Goal: Task Accomplishment & Management: Manage account settings

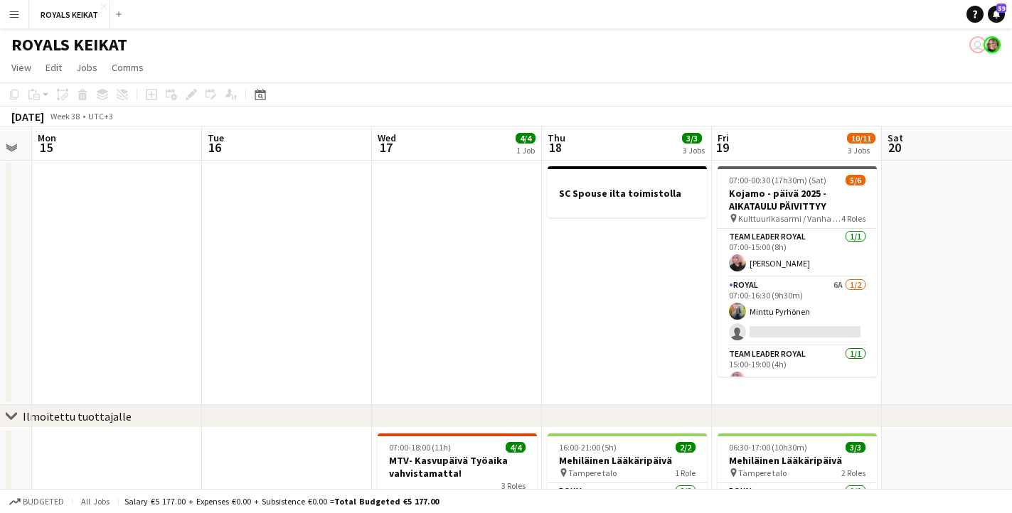
scroll to position [0, 301]
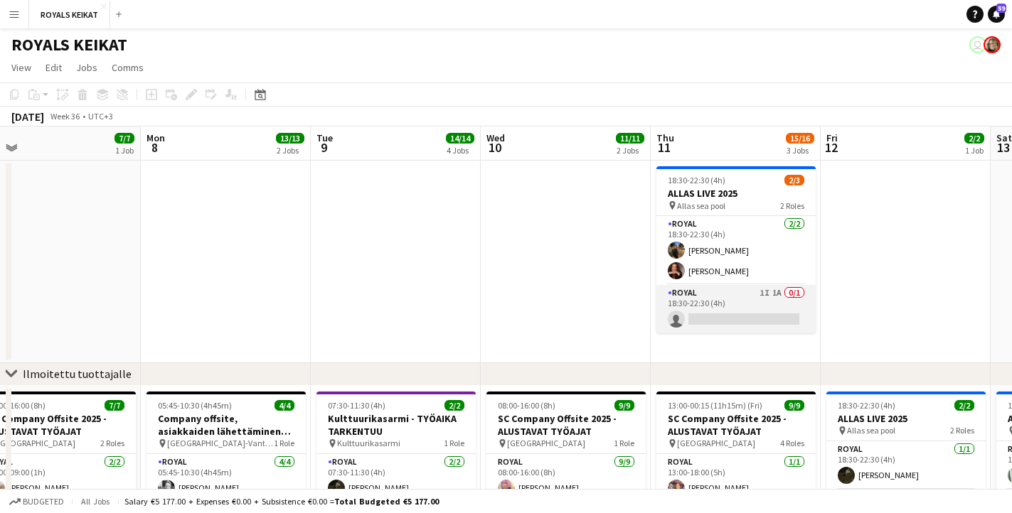
scroll to position [0, 545]
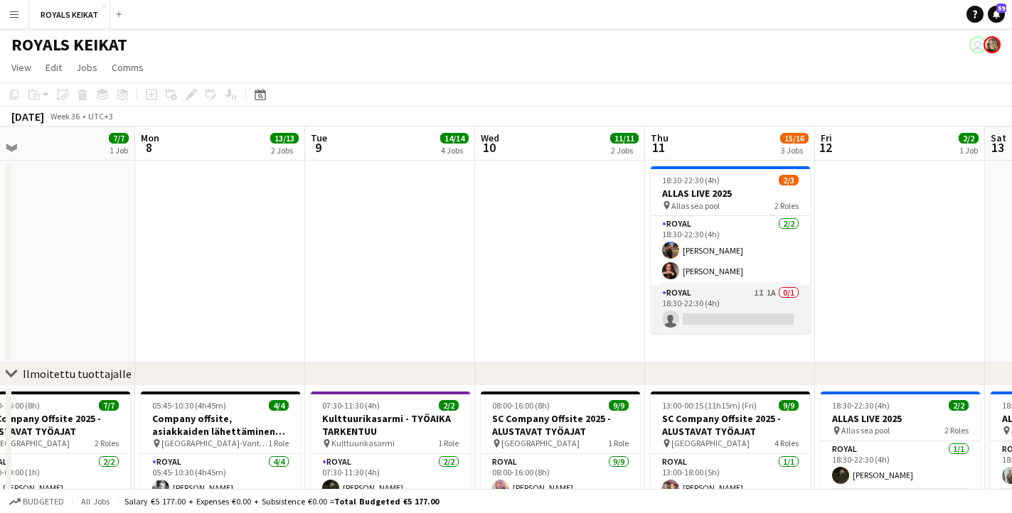
click at [700, 314] on app-card-role "Royal 1I 1A 0/1 18:30-22:30 (4h) single-neutral-actions" at bounding box center [729, 309] width 159 height 48
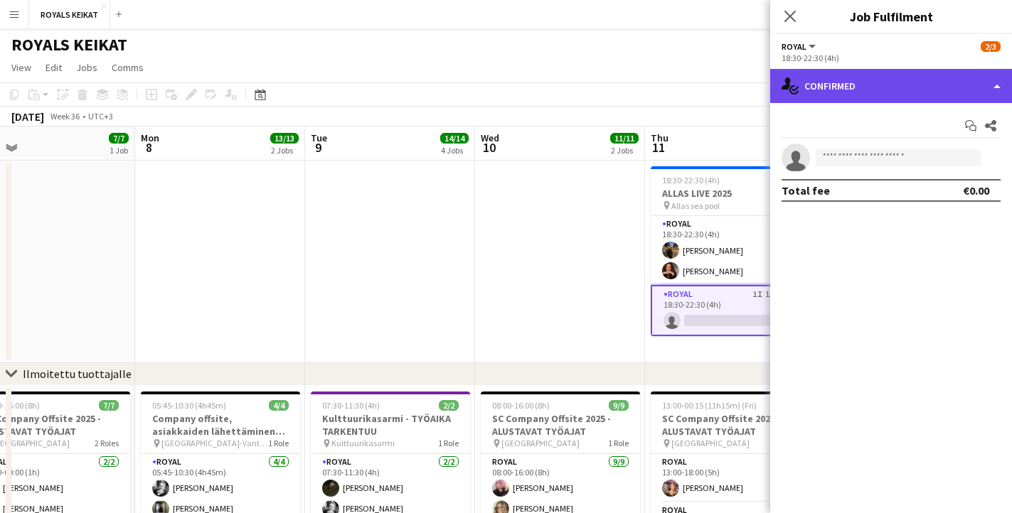
click at [830, 81] on div "single-neutral-actions-check-2 Confirmed" at bounding box center [891, 86] width 242 height 34
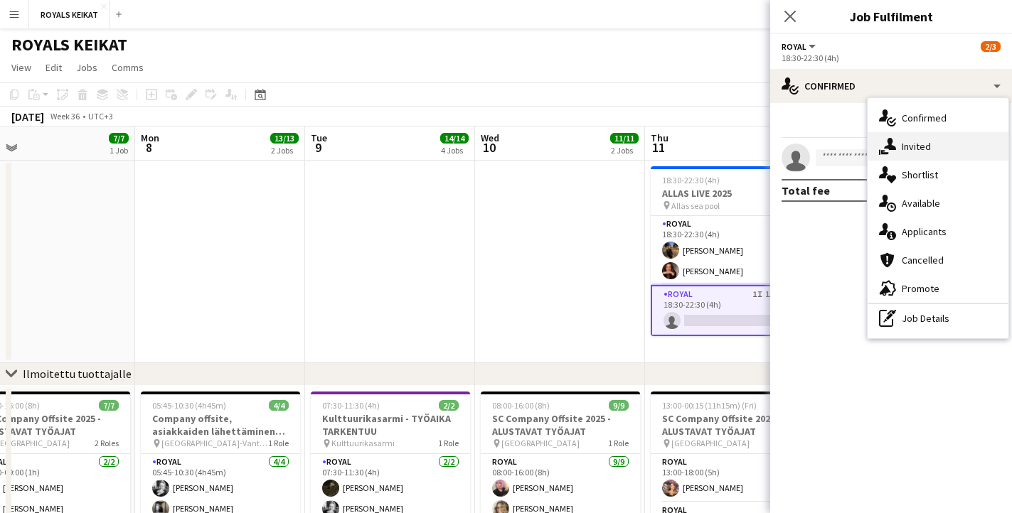
click at [926, 145] on div "single-neutral-actions-share-1 Invited" at bounding box center [937, 146] width 141 height 28
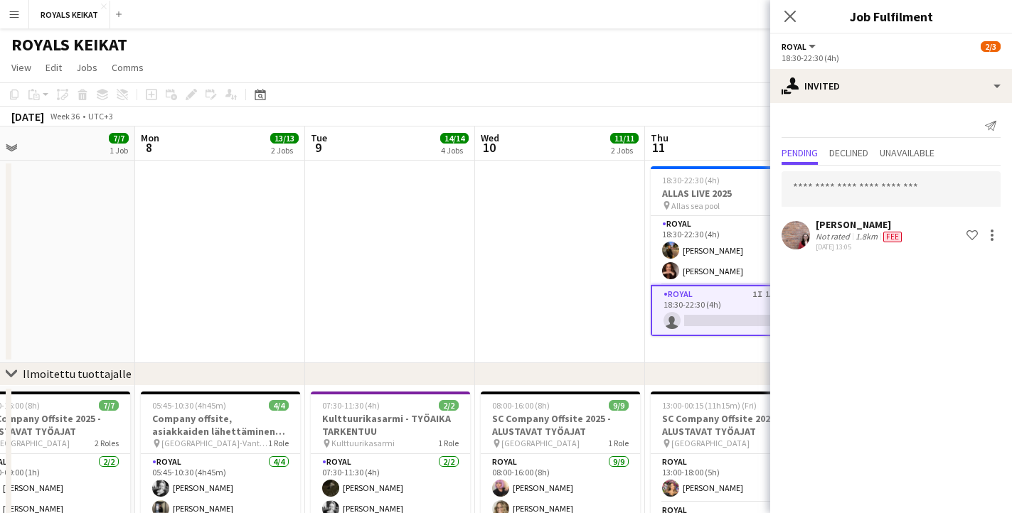
click at [436, 294] on app-date-cell at bounding box center [390, 262] width 170 height 203
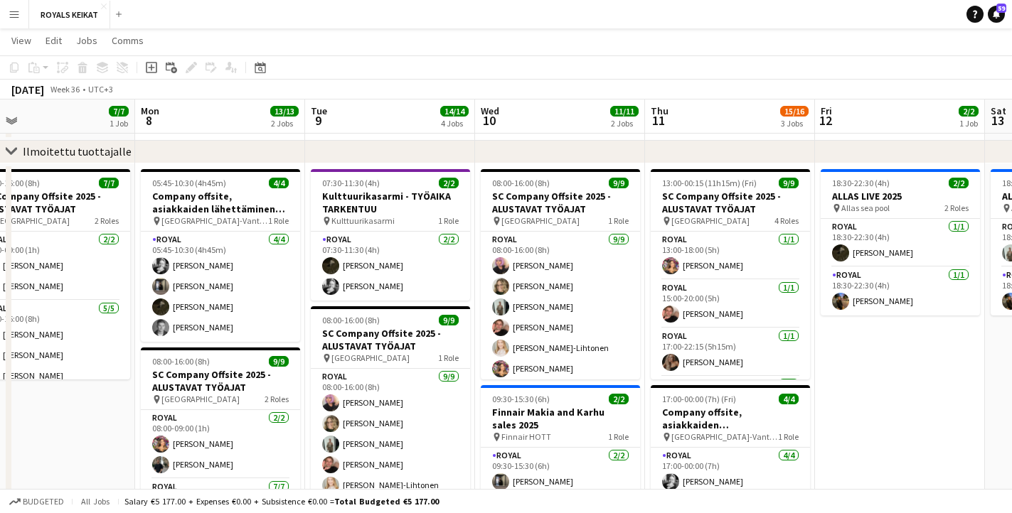
scroll to position [0, 0]
